Goal: Navigation & Orientation: Go to known website

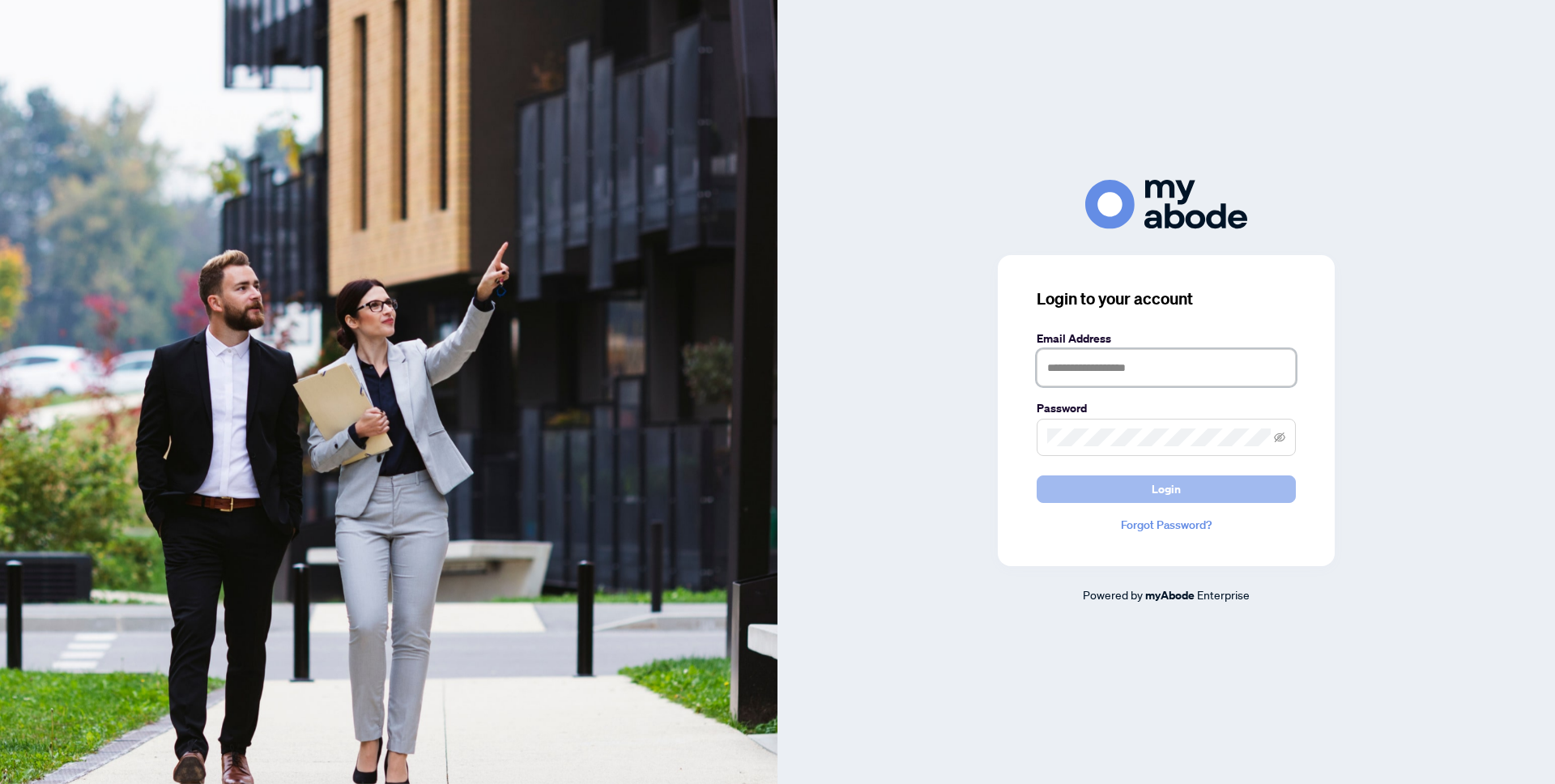
type input "**********"
click at [1166, 486] on span "Login" at bounding box center [1166, 488] width 29 height 26
